Goal: Communication & Community: Answer question/provide support

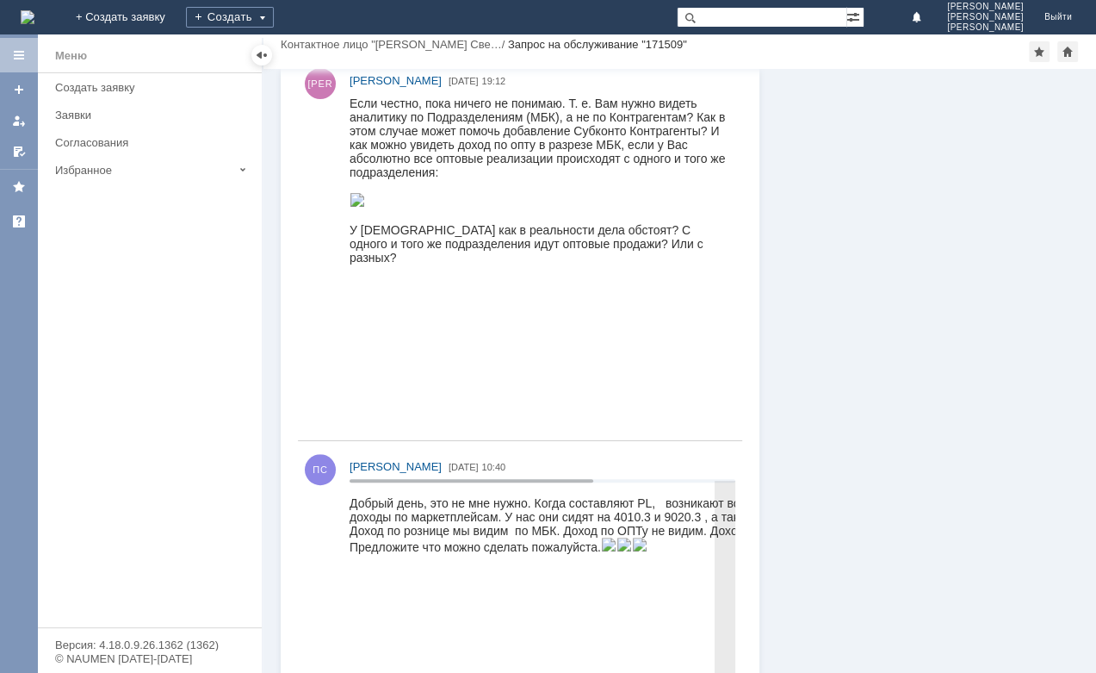
scroll to position [234, 0]
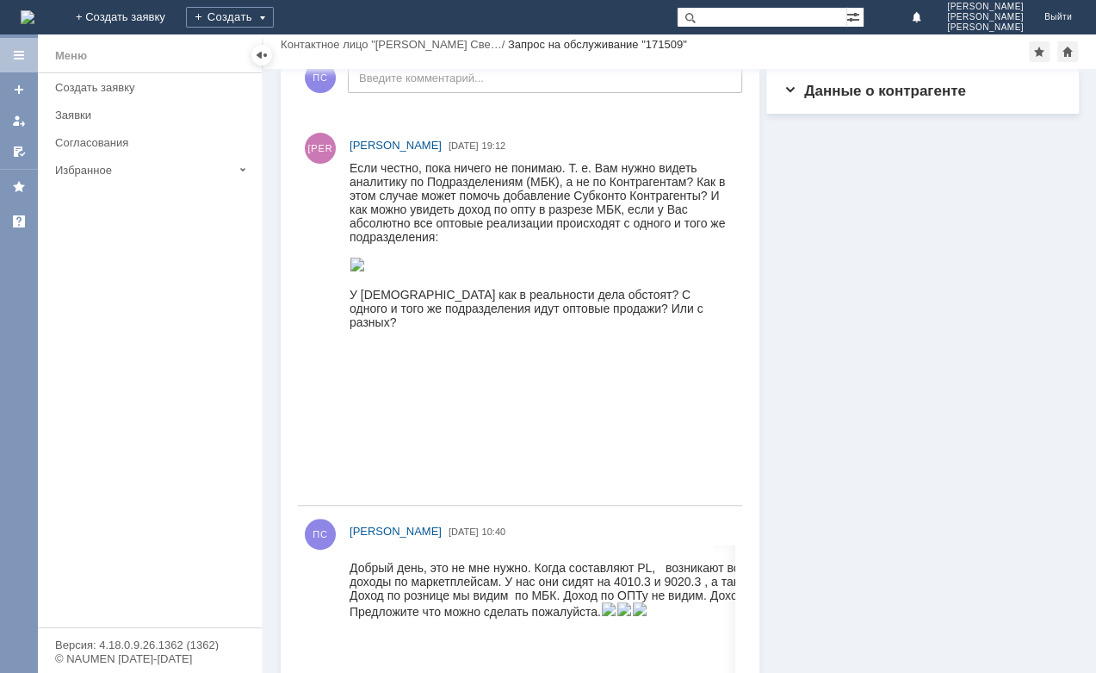
click at [365, 271] on img at bounding box center [358, 265] width 16 height 14
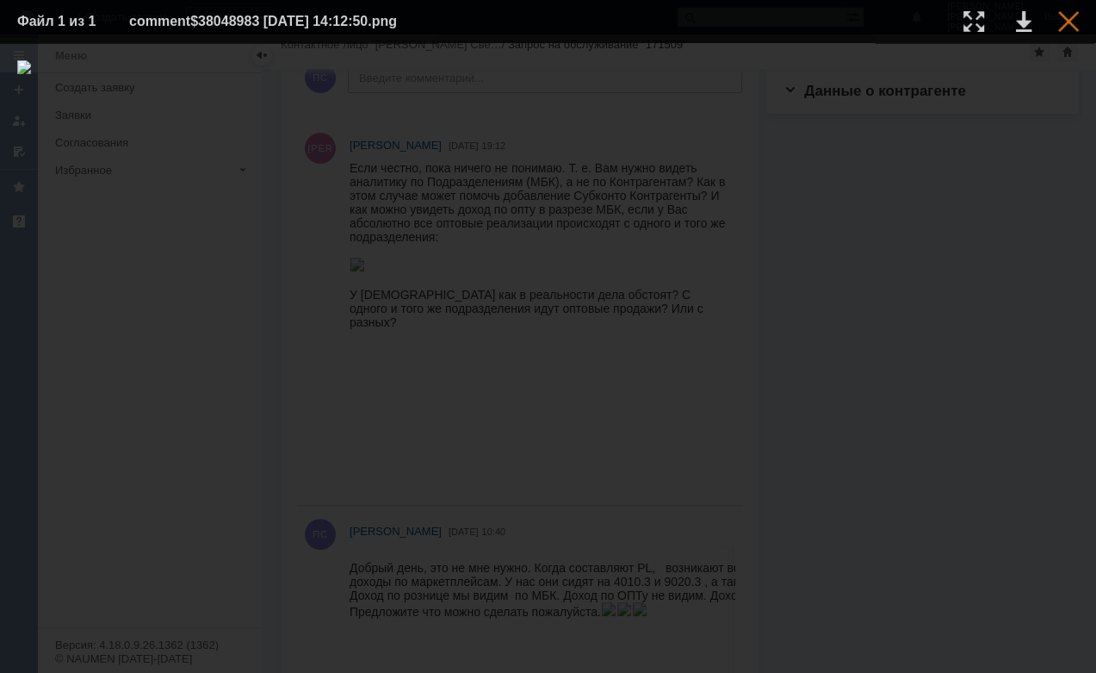
click at [1066, 22] on div at bounding box center [1068, 21] width 21 height 21
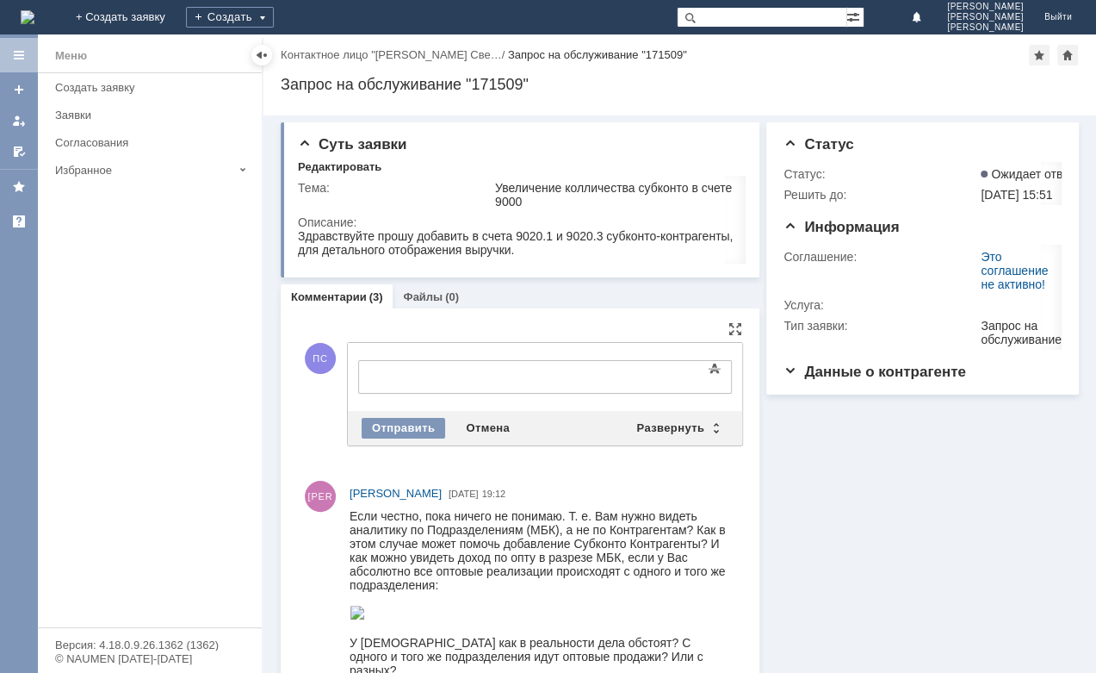
scroll to position [0, 0]
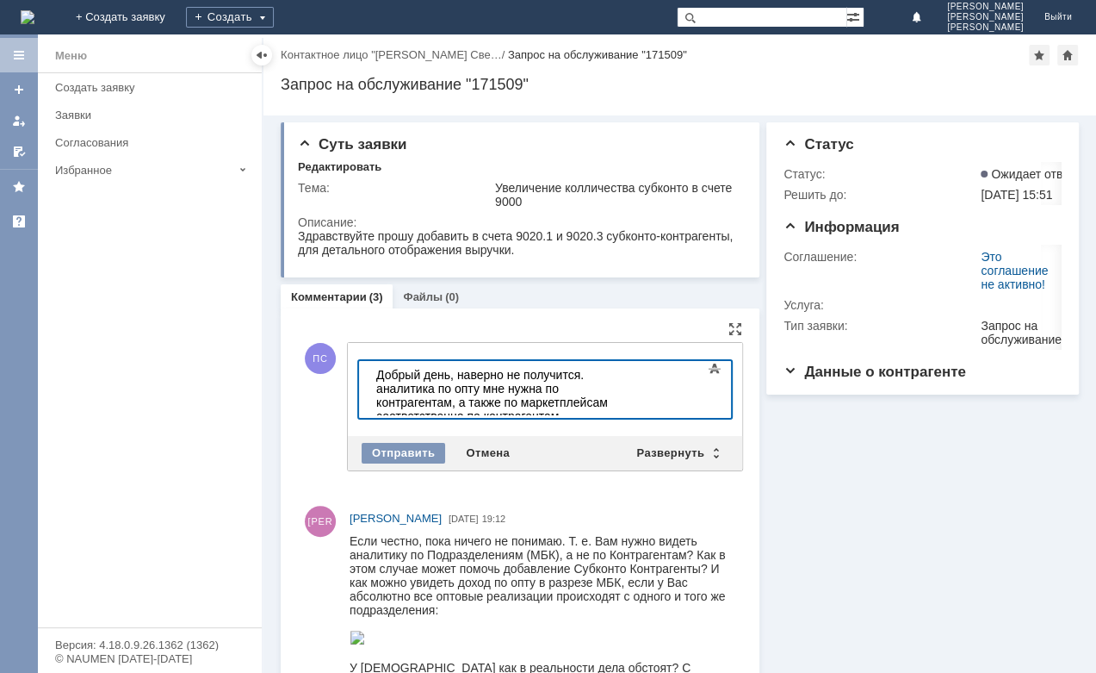
click at [582, 376] on div "Добрый день, наверно не получится. аналитика по опту мне нужна по контрагентам,…" at bounding box center [498, 395] width 245 height 55
drag, startPoint x: 649, startPoint y: 372, endPoint x: 399, endPoint y: 389, distance: 251.2
click at [399, 389] on div "Добрый день, наверно не получится. Аналитика по опту мне нужна по контрагентам,…" at bounding box center [498, 395] width 245 height 55
drag, startPoint x: 650, startPoint y: 372, endPoint x: 656, endPoint y: 388, distance: 16.6
click at [621, 388] on div "Добрый день, наверно не получится. Аналитика нужна по контрагентам, а также по …" at bounding box center [498, 395] width 245 height 55
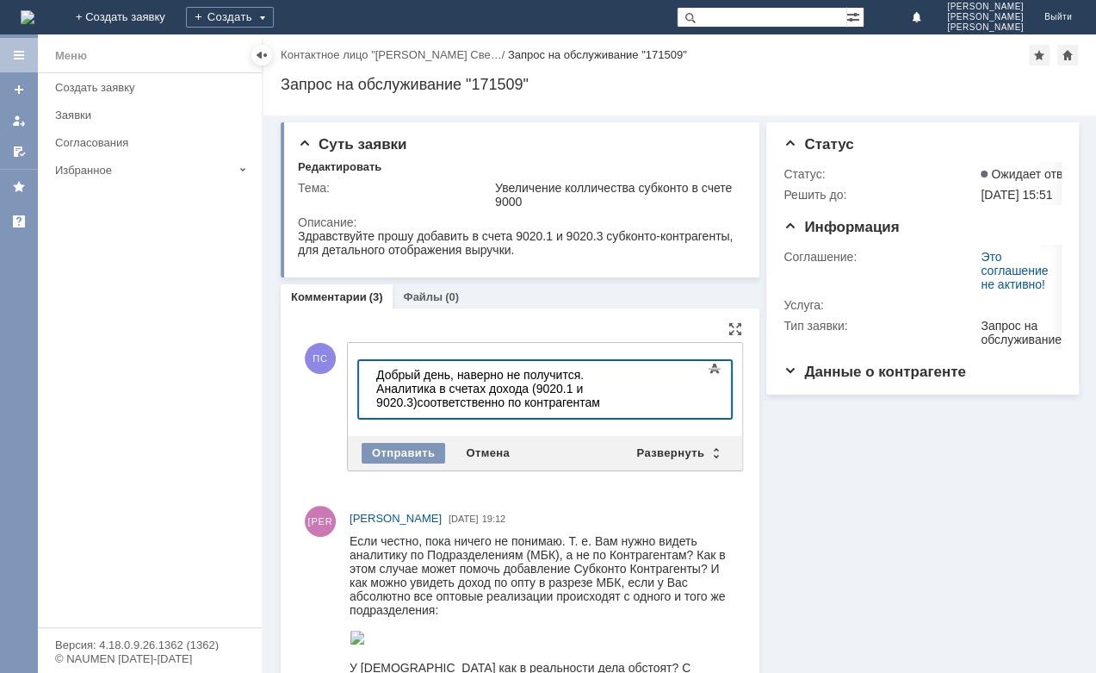
click at [593, 373] on div "Добрый день, наверно не получится. Аналитика в счетах дохода (9020.1 и 9020.3) …" at bounding box center [498, 388] width 245 height 41
drag, startPoint x: 566, startPoint y: 389, endPoint x: 657, endPoint y: 388, distance: 91.3
click at [621, 388] on div "Добрый день, наверно не получится. Нужна а налитика в счетах дохода (9020.1 и 9…" at bounding box center [498, 388] width 245 height 41
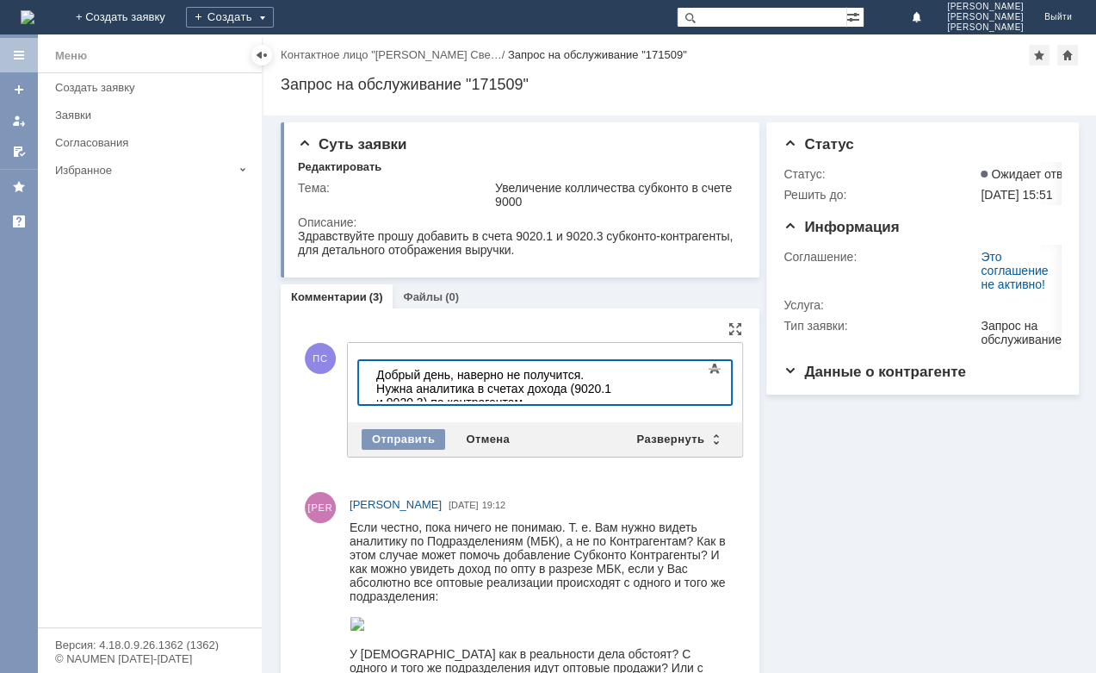
click at [621, 388] on div "Добрый день, наверно не получится. Нужна аналитика в счетах дохода (9020.1 и 90…" at bounding box center [498, 388] width 245 height 41
drag, startPoint x: 449, startPoint y: 376, endPoint x: 578, endPoint y: 373, distance: 129.2
click at [578, 373] on div "Добрый день, наверно не получится. Нужна аналитика в счетах дохода (9020.1 и 90…" at bounding box center [498, 388] width 245 height 41
click at [557, 391] on div "Добрый день. Нужна аналитика в счетах дохода (9020.1 и 9020.3) по контрагентам" at bounding box center [498, 382] width 245 height 28
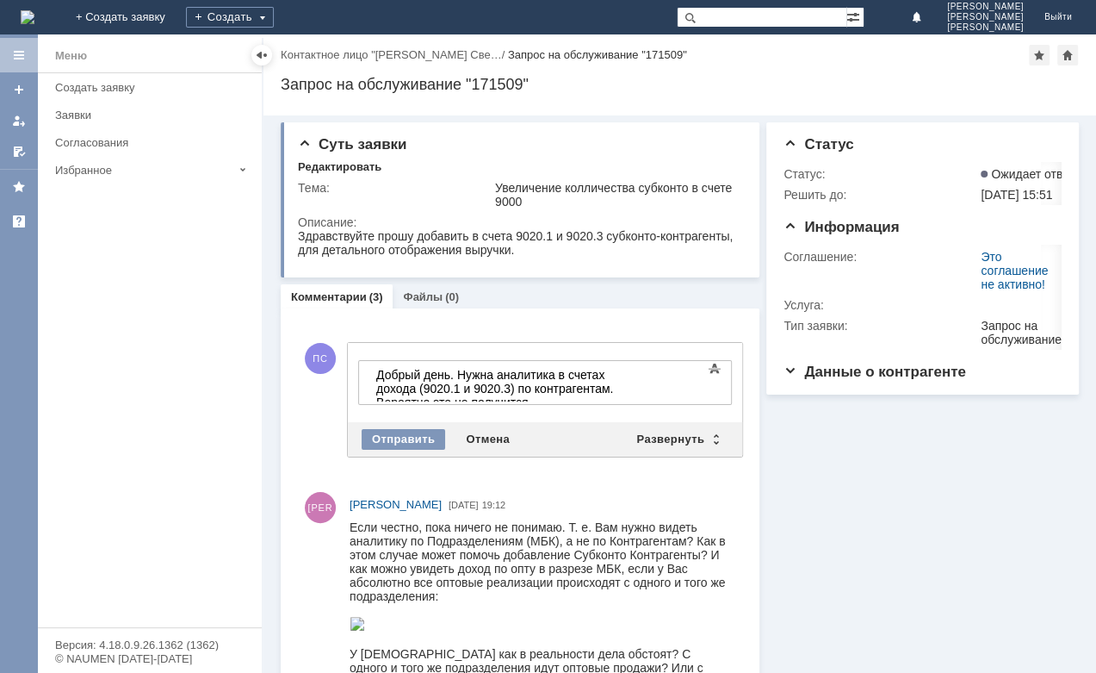
click at [621, 387] on div "Добрый день. Нужна аналитика в счетах дохода (9020.1 и 9020.3) по контрагентам.…" at bounding box center [498, 388] width 245 height 41
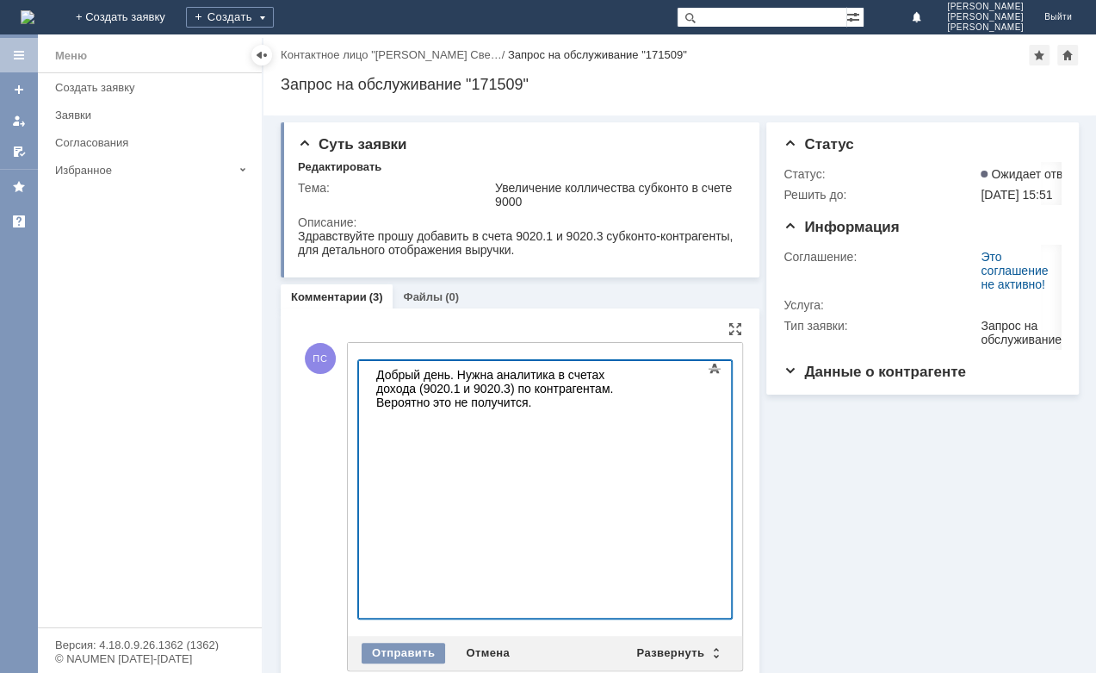
scroll to position [11, 0]
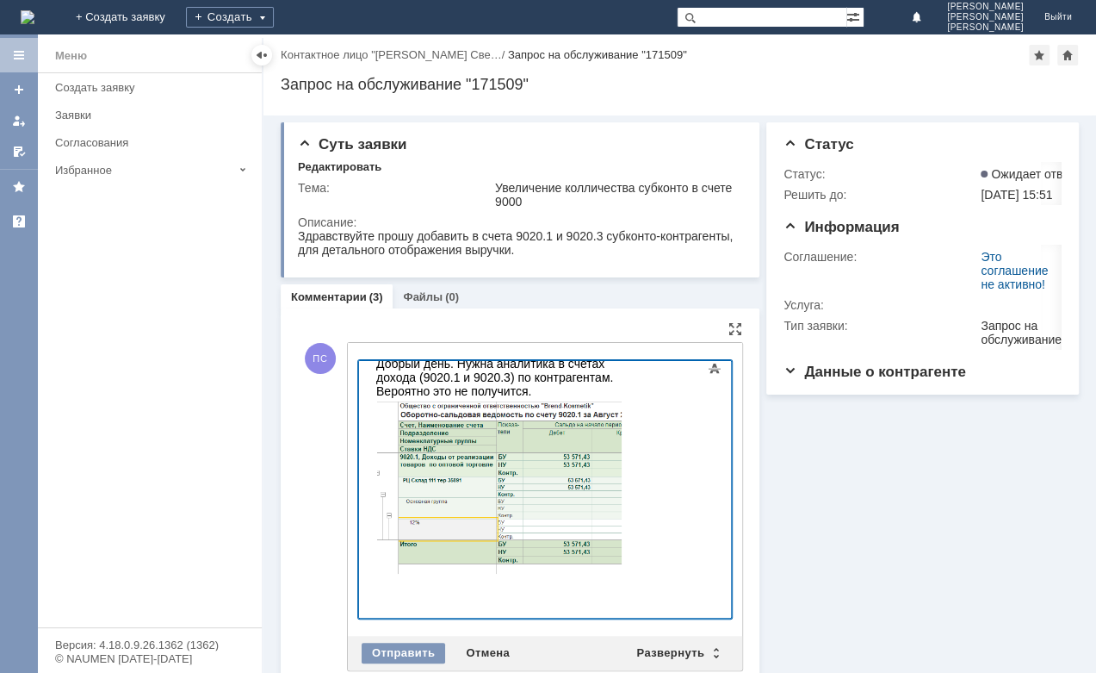
click at [464, 390] on div "Добрый день. Нужна аналитика в счетах дохода (9020.1 и 9020.3) по контрагентам.…" at bounding box center [498, 467] width 245 height 220
click at [465, 387] on div "Добрый день. Нужна аналитика в счетах дохода (9020.1 и 9020.3) по контрагентам.…" at bounding box center [498, 466] width 245 height 220
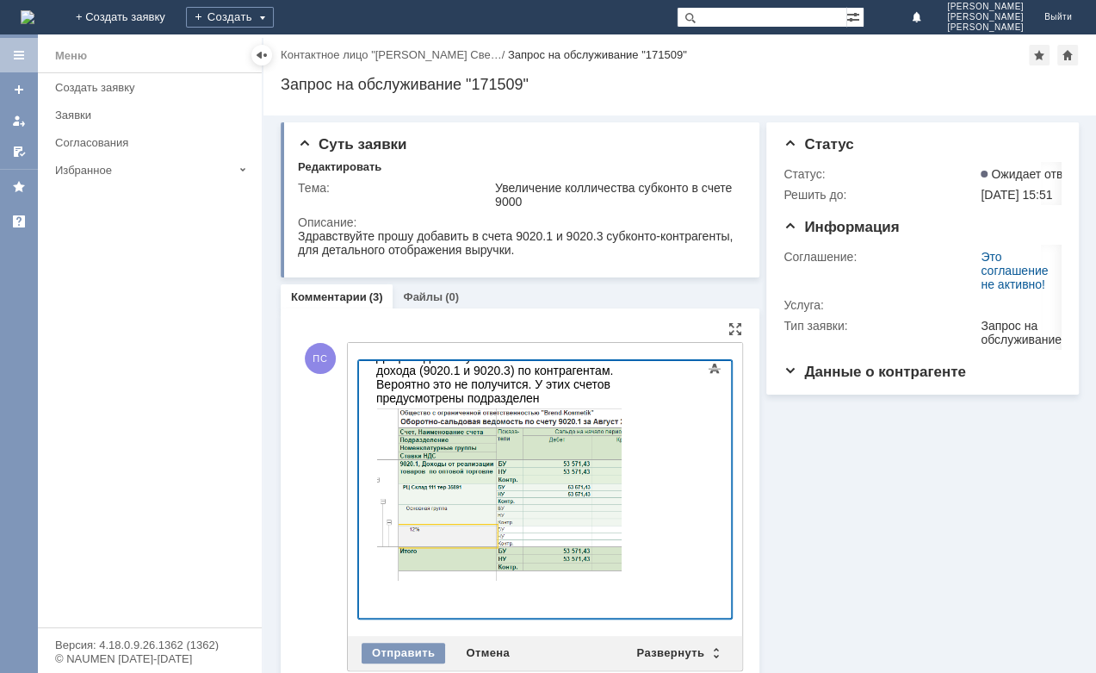
scroll to position [26, 0]
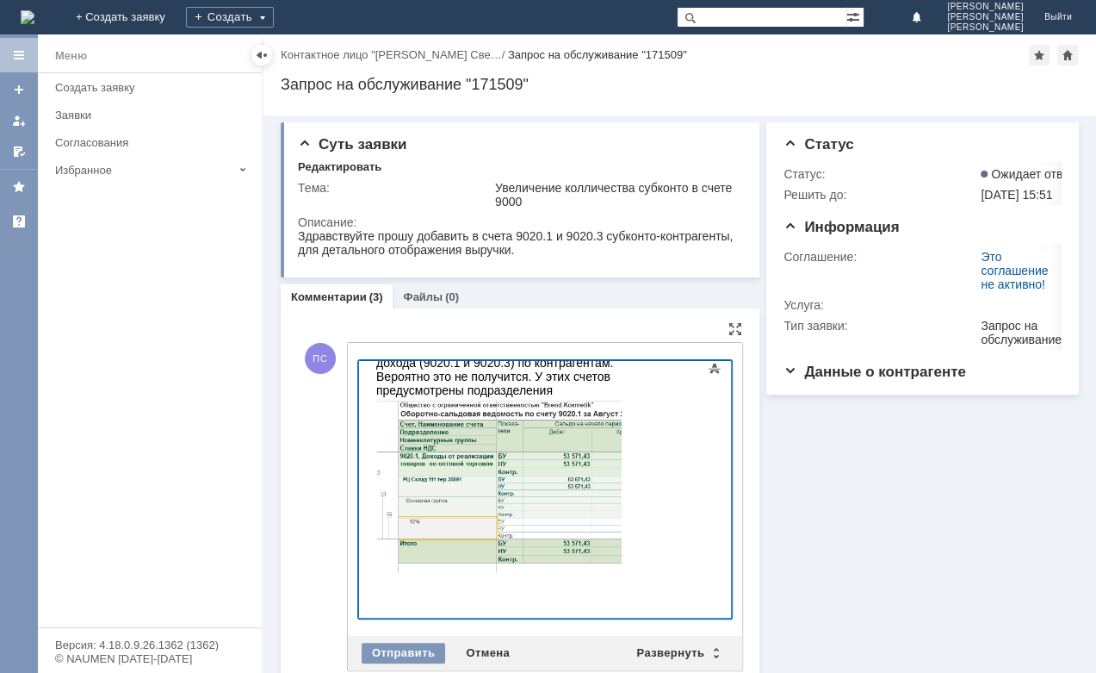
click at [621, 376] on div "Добрый день. Нужна аналитика в счетах дохода (9020.1 и 9020.3) по контрагентам.…" at bounding box center [498, 458] width 245 height 233
click at [464, 388] on div "Добрый день. Нужна аналитика в счетах дохода (9020.1 и 9020.3) по контрагентам.…" at bounding box center [498, 458] width 245 height 233
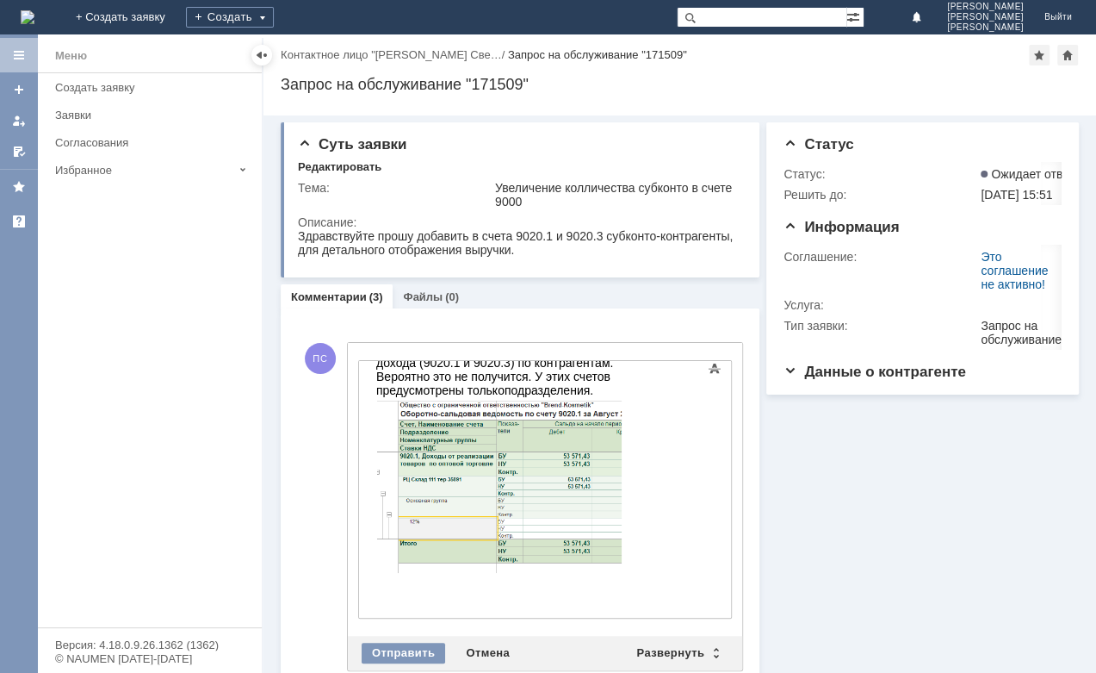
click at [506, 393] on div "Добрый день. Нужна аналитика в счетах дохода (9020.1 и 9020.3) по контрагентам.…" at bounding box center [498, 458] width 245 height 233
click at [643, 655] on div "Развернуть" at bounding box center [677, 653] width 102 height 21
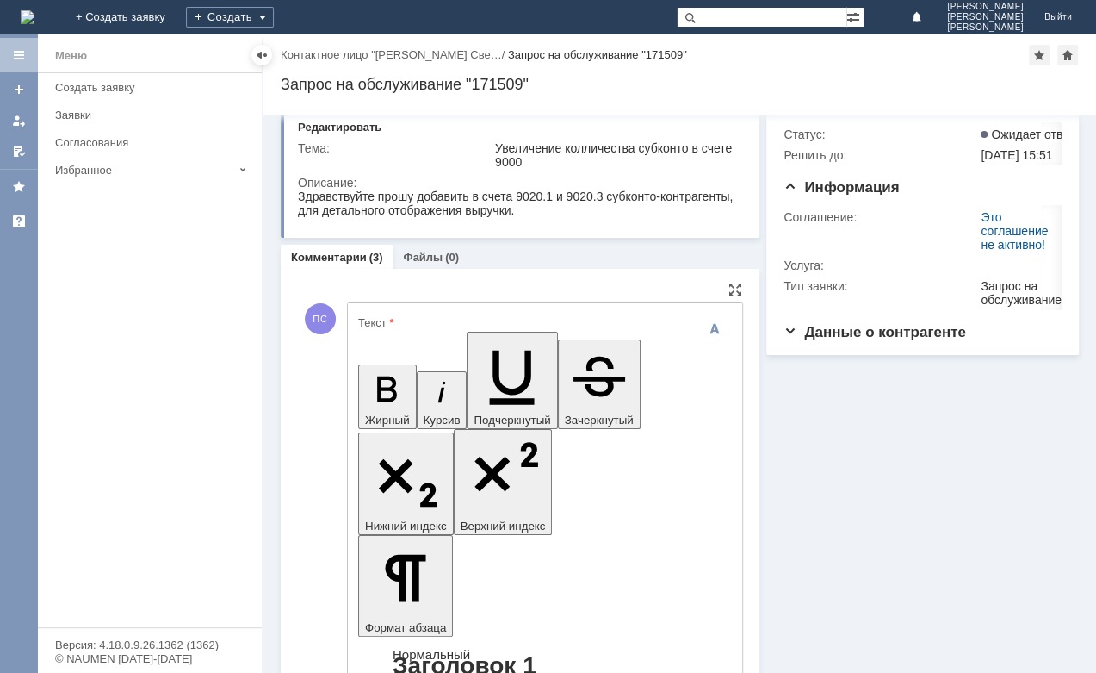
scroll to position [234, 0]
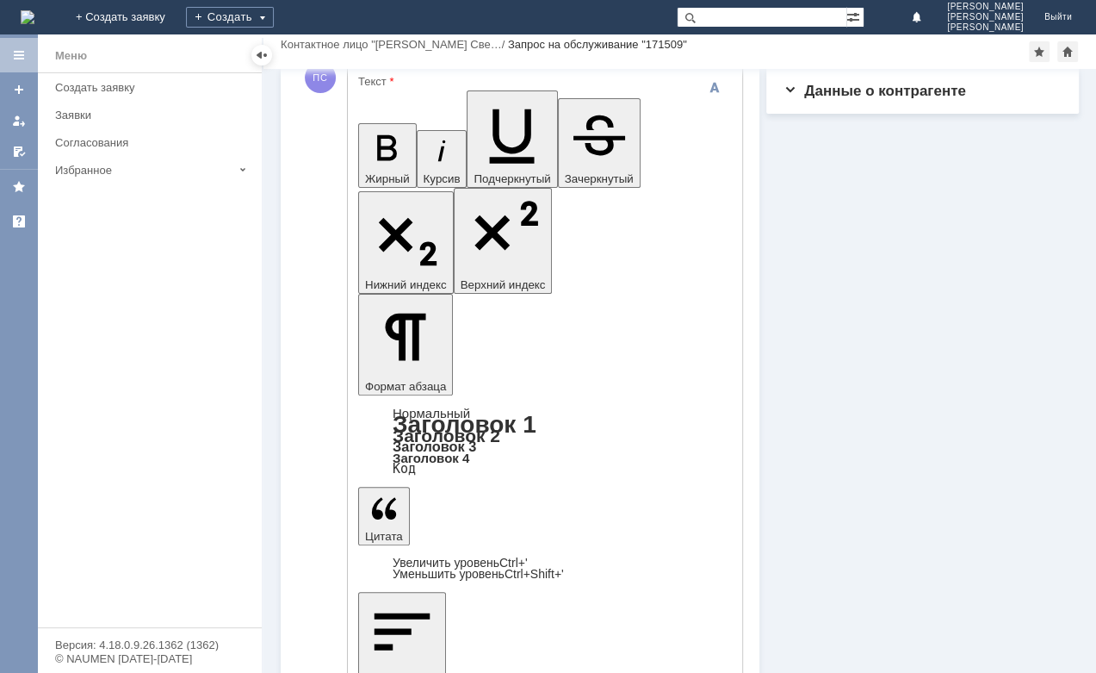
scroll to position [0, 0]
